Goal: Transaction & Acquisition: Purchase product/service

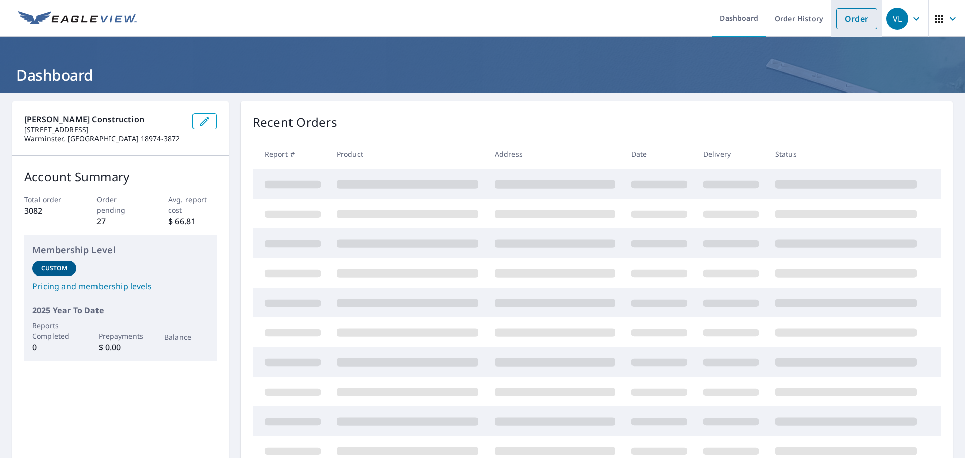
click at [850, 21] on link "Order" at bounding box center [856, 18] width 41 height 21
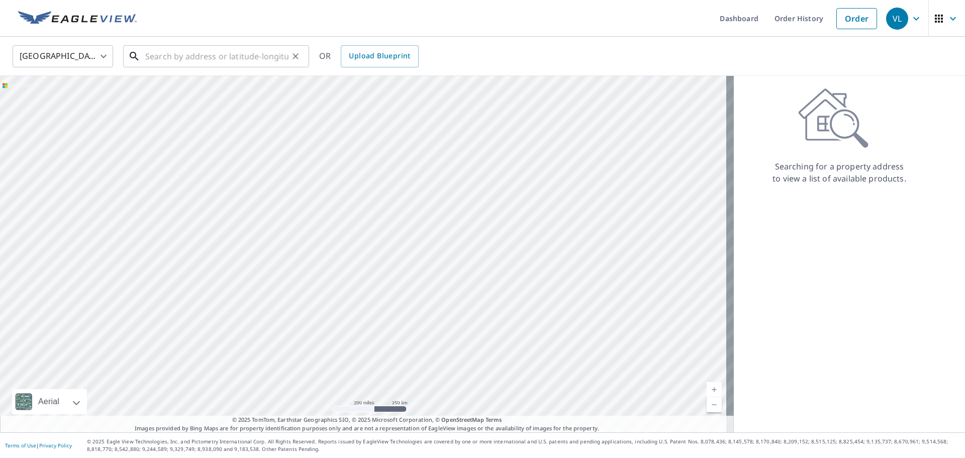
click at [208, 61] on input "text" at bounding box center [216, 56] width 143 height 28
type input "1"
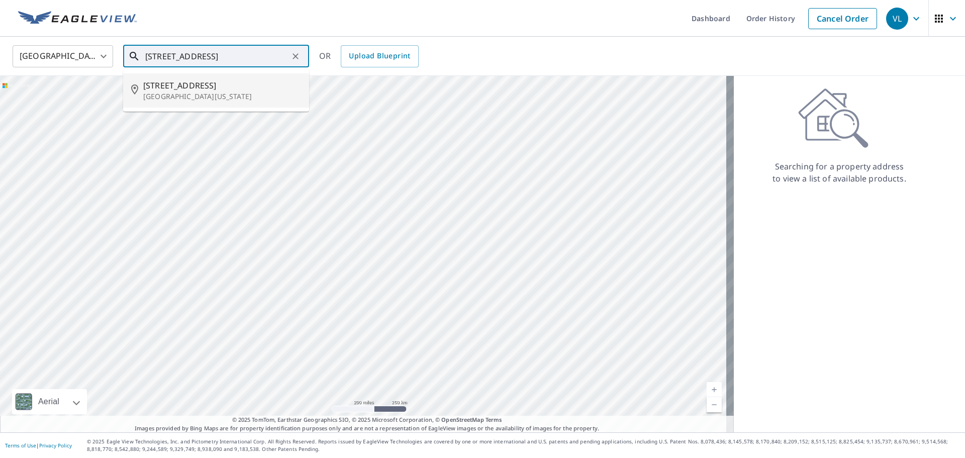
click at [201, 83] on span "[STREET_ADDRESS]" at bounding box center [222, 85] width 158 height 12
type input "[STREET_ADDRESS][US_STATE]"
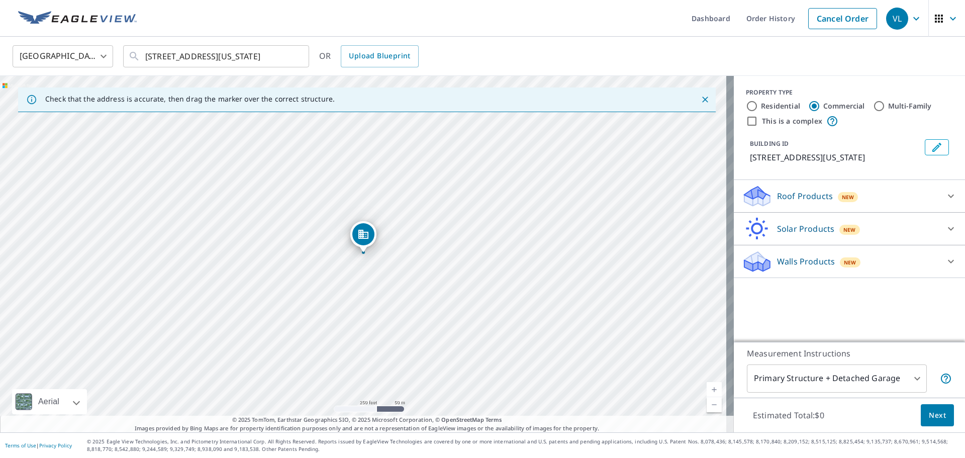
click at [811, 203] on div "Roof Products New" at bounding box center [840, 196] width 197 height 24
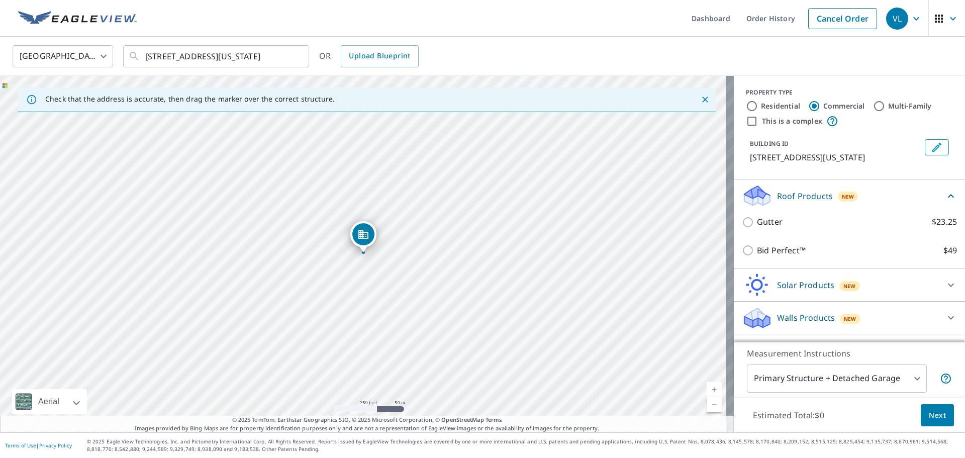
click at [902, 107] on label "Multi-Family" at bounding box center [910, 106] width 44 height 10
click at [885, 107] on input "Multi-Family" at bounding box center [879, 106] width 12 height 12
radio input "true"
type input "2"
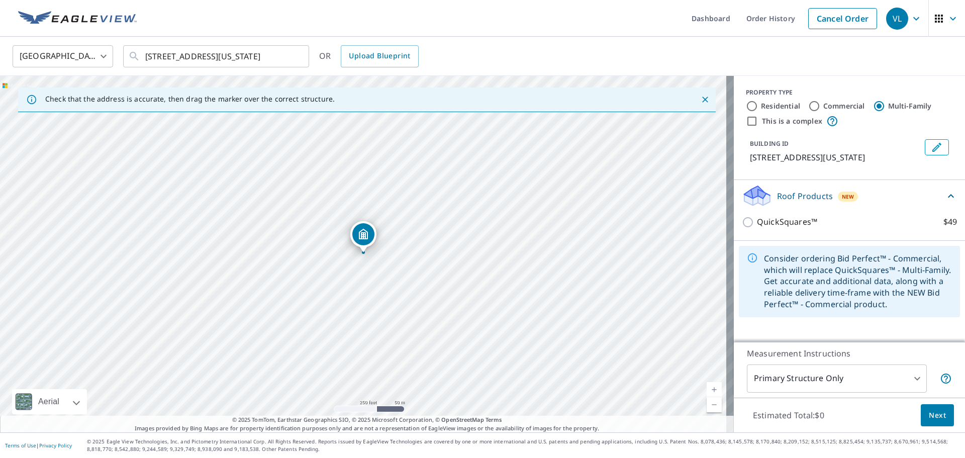
click at [813, 104] on div "Commercial" at bounding box center [836, 106] width 57 height 12
click at [808, 105] on input "Commercial" at bounding box center [814, 106] width 12 height 12
radio input "true"
type input "4"
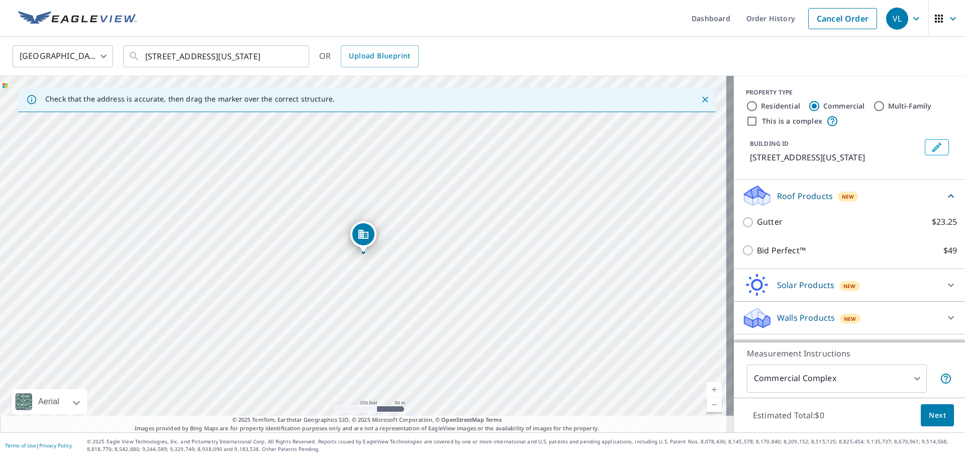
click at [767, 106] on label "Residential" at bounding box center [780, 106] width 39 height 10
click at [758, 106] on input "Residential" at bounding box center [752, 106] width 12 height 12
radio input "true"
type input "1"
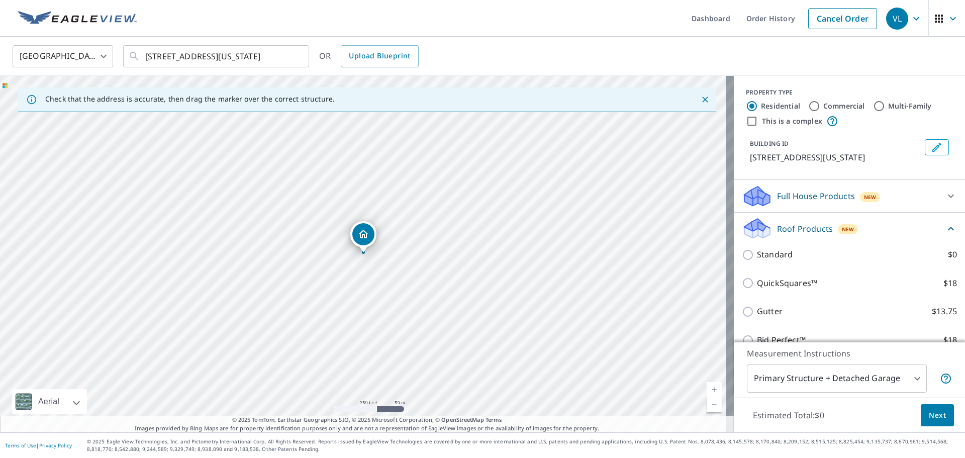
click at [825, 107] on label "Commercial" at bounding box center [844, 106] width 42 height 10
click at [820, 107] on input "Commercial" at bounding box center [814, 106] width 12 height 12
radio input "true"
type input "4"
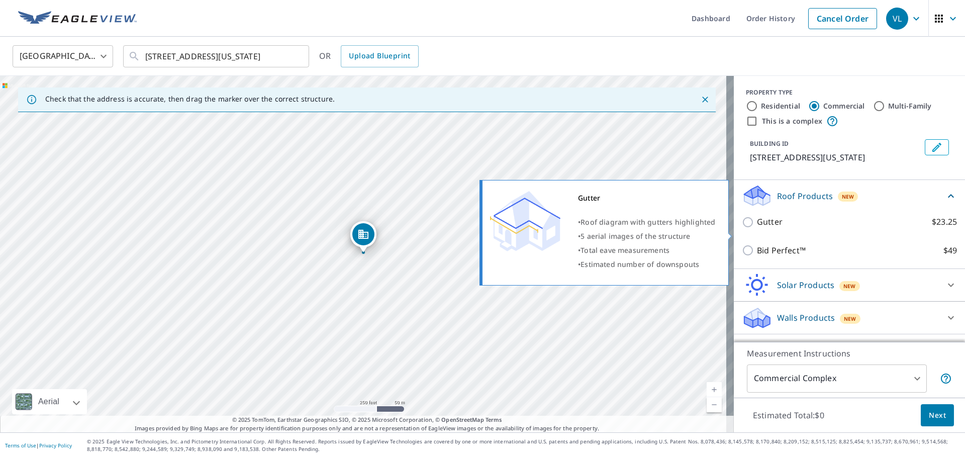
scroll to position [5, 0]
